Goal: Go to known website: Access a specific website the user already knows

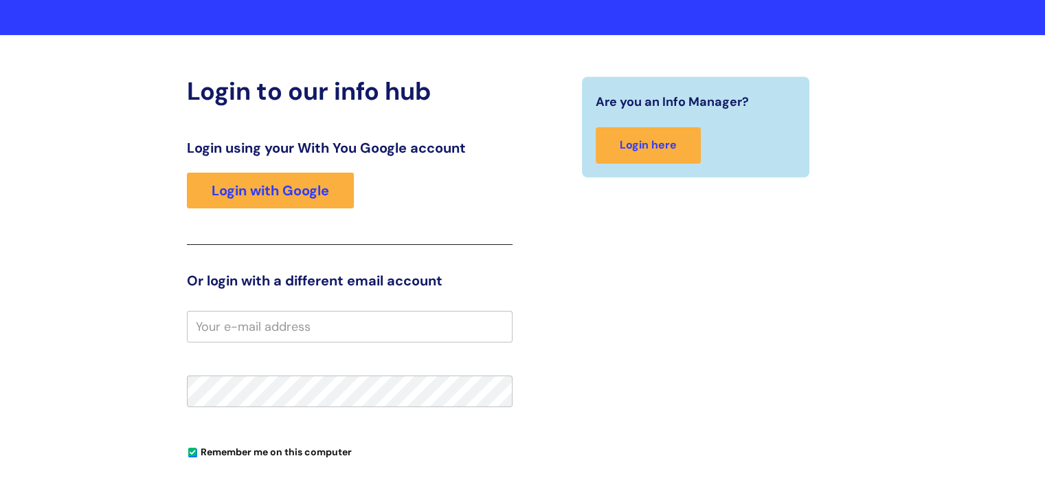
scroll to position [102, 0]
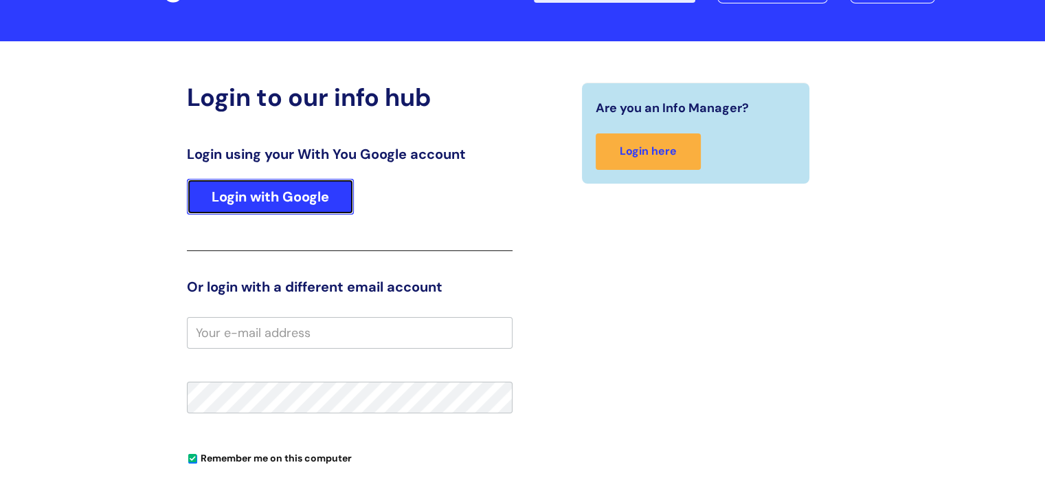
click at [337, 192] on link "Login with Google" at bounding box center [270, 197] width 167 height 36
